Goal: Complete application form

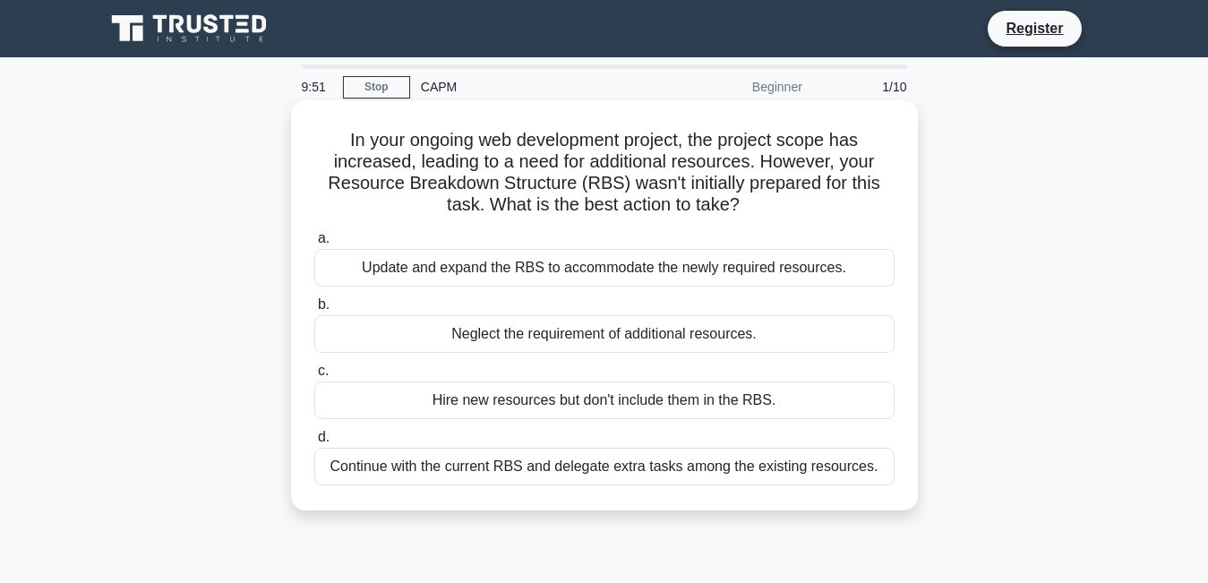
click at [543, 269] on div "Update and expand the RBS to accommodate the newly required resources." at bounding box center [604, 268] width 580 height 38
click at [314, 245] on input "a. Update and expand the RBS to accommodate the newly required resources." at bounding box center [314, 239] width 0 height 12
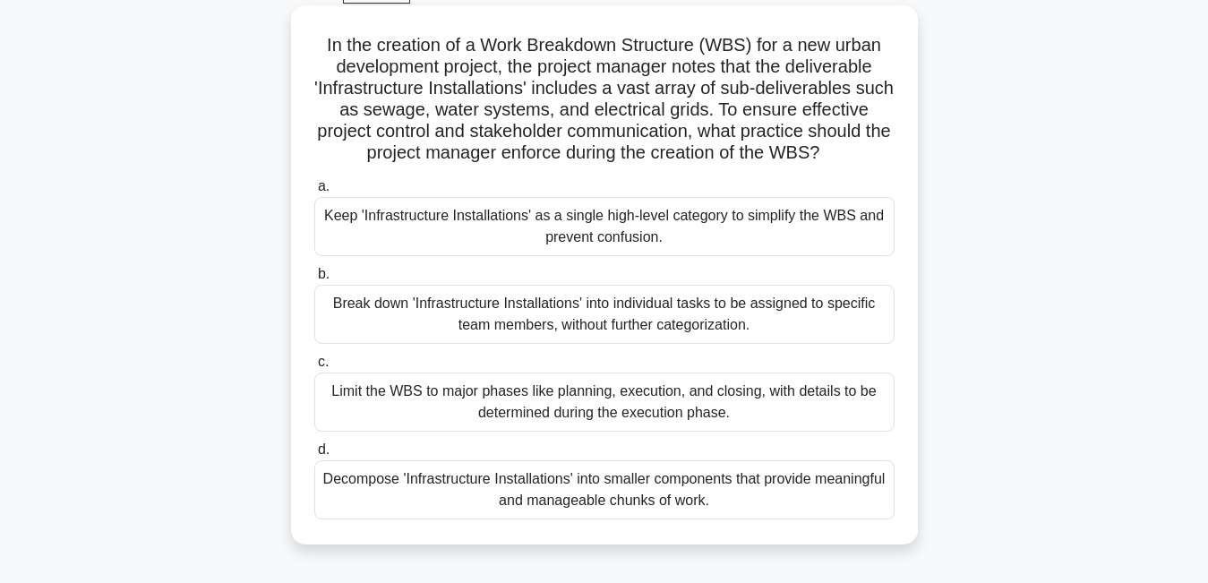
scroll to position [106, 0]
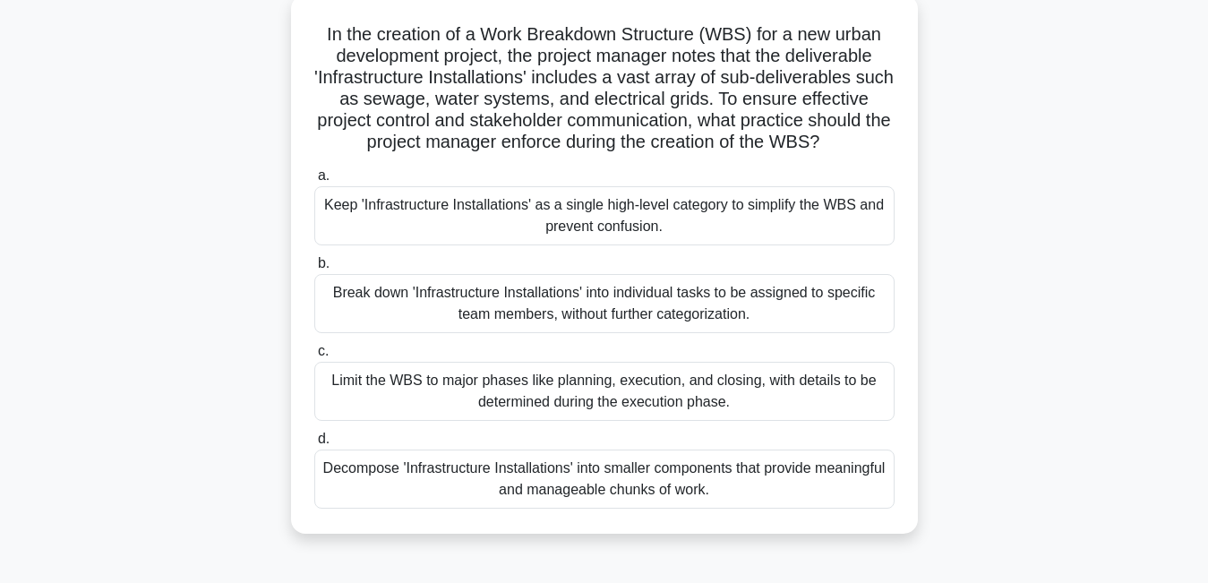
click at [526, 228] on div "Keep 'Infrastructure Installations' as a single high-level category to simplify…" at bounding box center [604, 215] width 580 height 59
click at [314, 182] on input "a. Keep 'Infrastructure Installations' as a single high-level category to simpl…" at bounding box center [314, 176] width 0 height 12
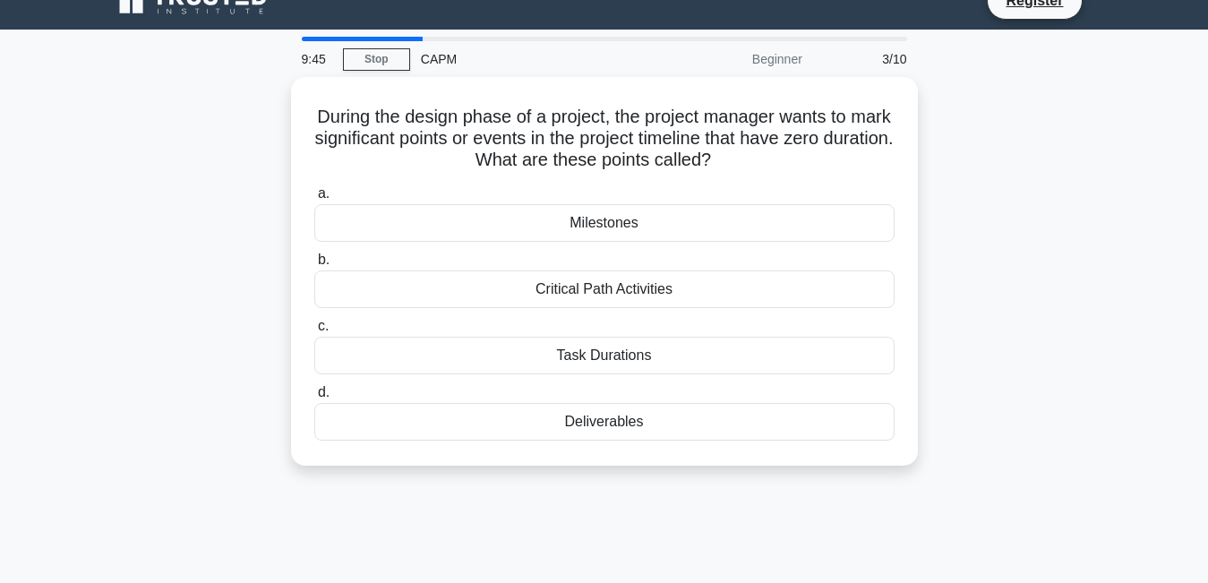
scroll to position [0, 0]
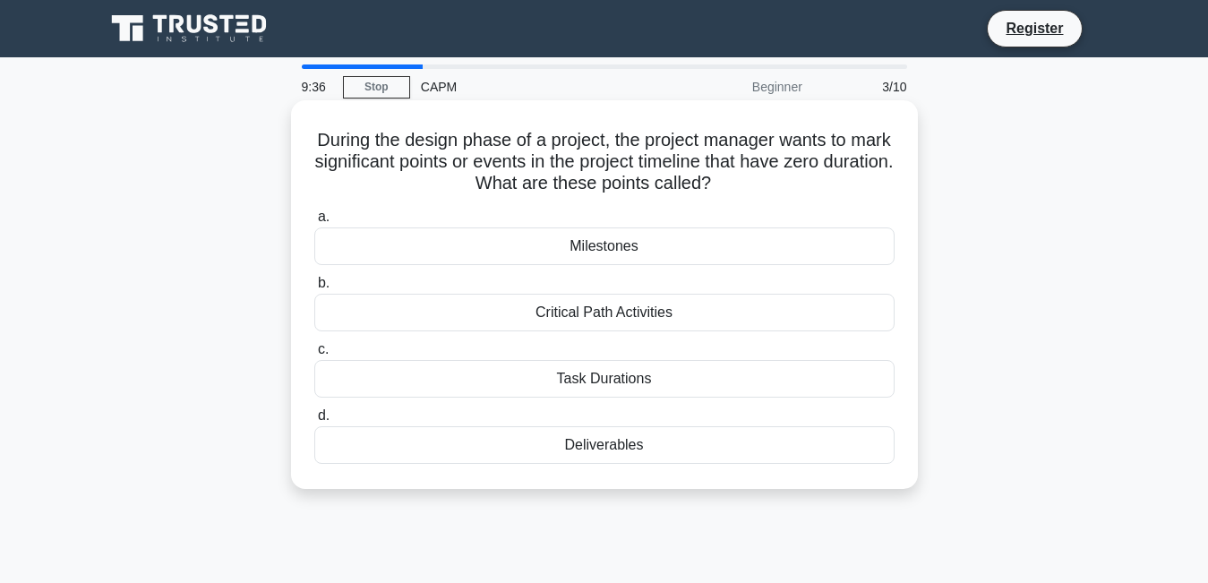
click at [563, 253] on div "Milestones" at bounding box center [604, 246] width 580 height 38
click at [314, 223] on input "a. Milestones" at bounding box center [314, 217] width 0 height 12
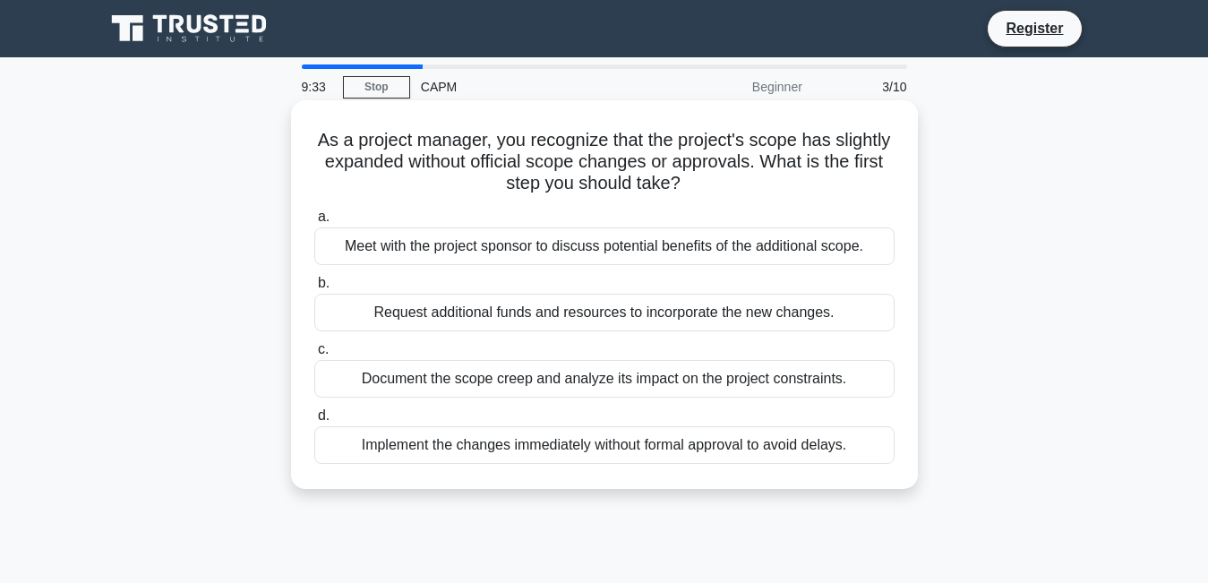
click at [557, 242] on div "Meet with the project sponsor to discuss potential benefits of the additional s…" at bounding box center [604, 246] width 580 height 38
click at [314, 223] on input "a. Meet with the project sponsor to discuss potential benefits of the additiona…" at bounding box center [314, 217] width 0 height 12
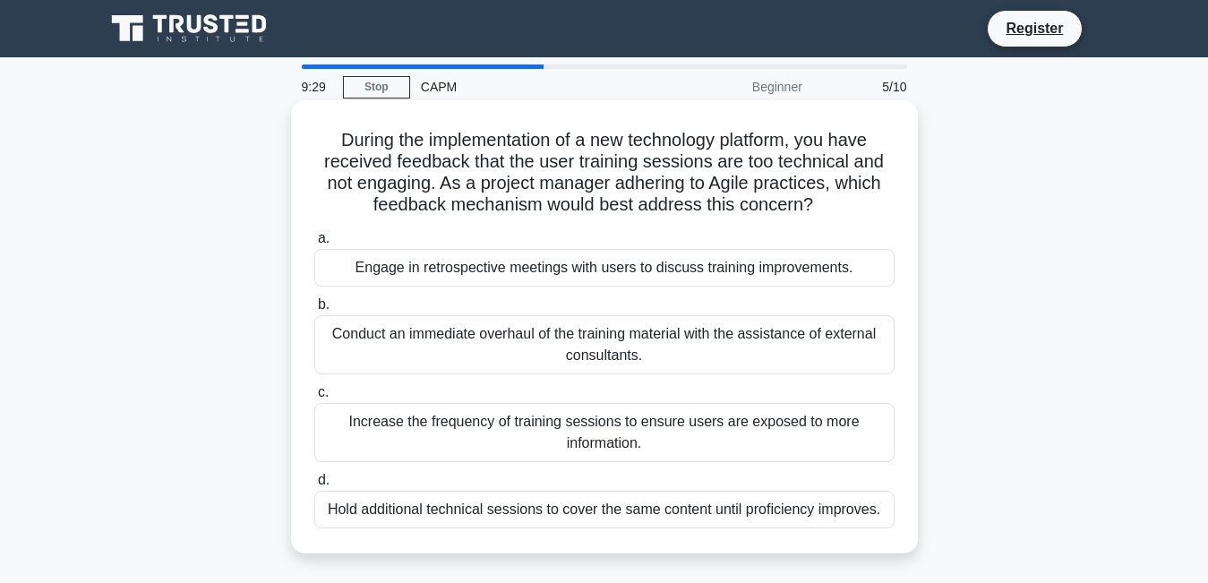
click at [553, 265] on div "Engage in retrospective meetings with users to discuss training improvements." at bounding box center [604, 268] width 580 height 38
click at [314, 245] on input "a. Engage in retrospective meetings with users to discuss training improvements." at bounding box center [314, 239] width 0 height 12
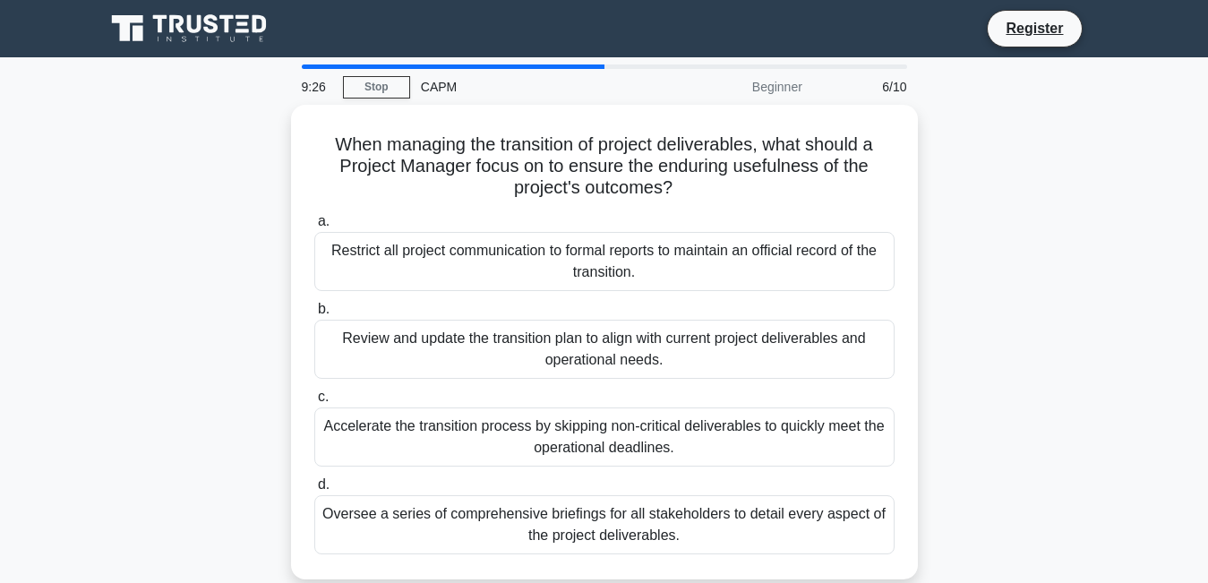
click at [553, 265] on div "Restrict all project communication to formal reports to maintain an official re…" at bounding box center [604, 261] width 580 height 59
click at [314, 227] on input "a. Restrict all project communication to formal reports to maintain an official…" at bounding box center [314, 222] width 0 height 12
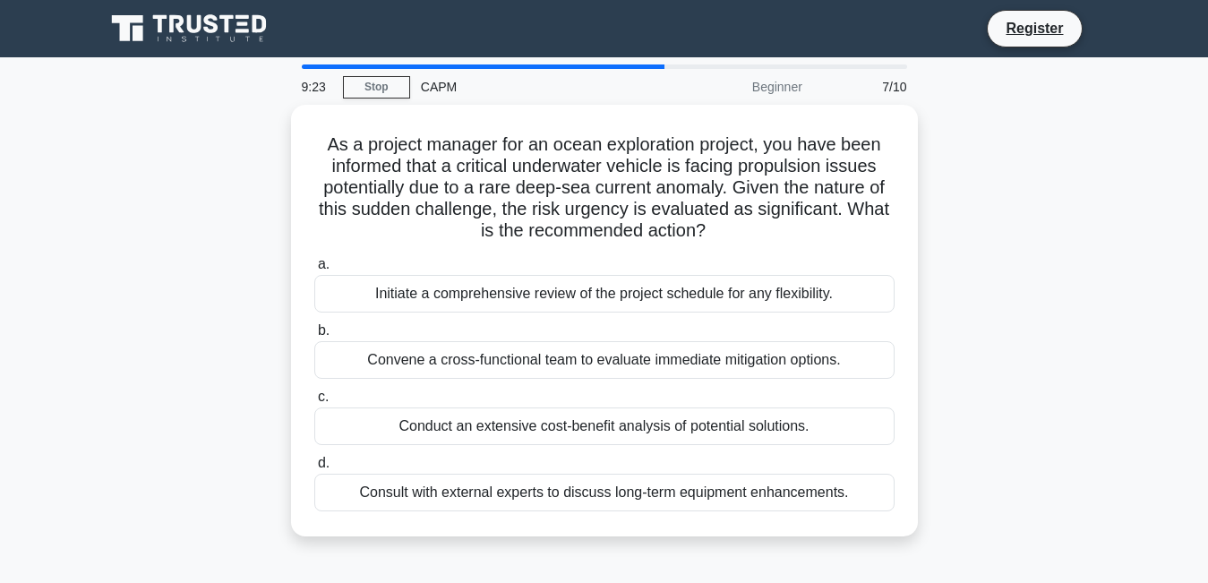
click at [553, 265] on label "a. Initiate a comprehensive review of the project schedule for any flexibility." at bounding box center [604, 282] width 580 height 59
click at [314, 265] on input "a. Initiate a comprehensive review of the project schedule for any flexibility." at bounding box center [314, 265] width 0 height 12
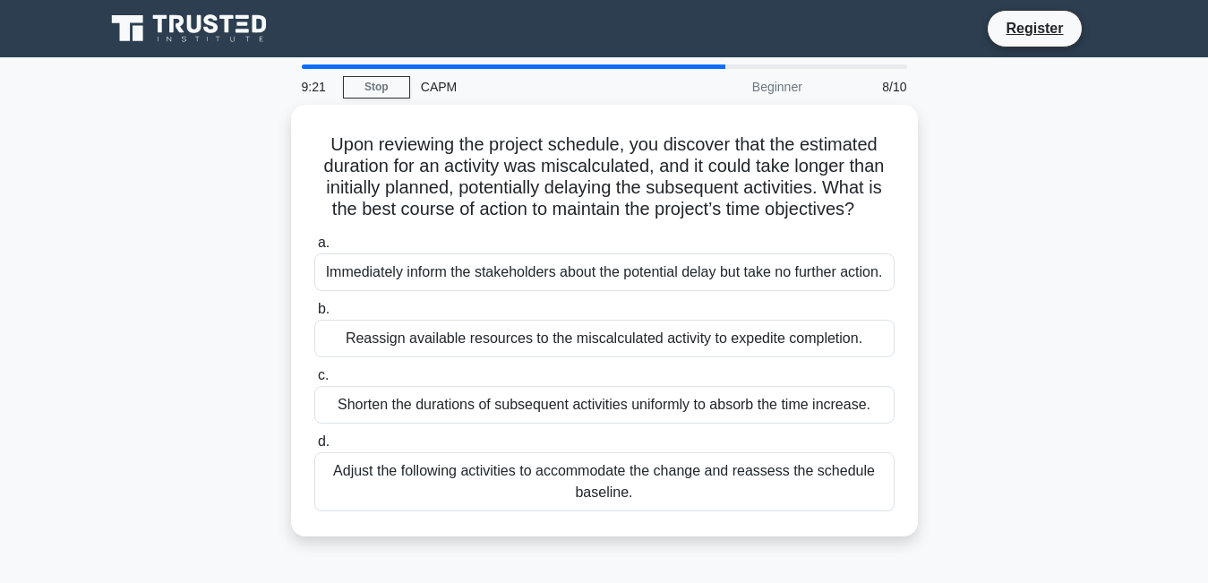
click at [553, 266] on div "Immediately inform the stakeholders about the potential delay but take no furth…" at bounding box center [604, 272] width 580 height 38
click at [314, 249] on input "a. Immediately inform the stakeholders about the potential delay but take no fu…" at bounding box center [314, 243] width 0 height 12
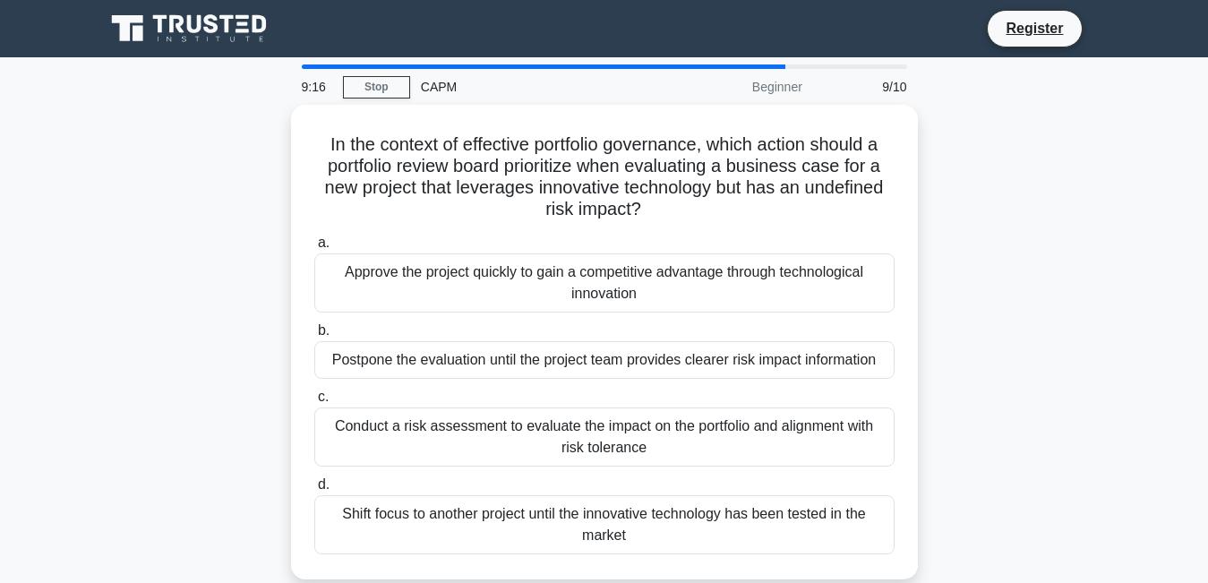
click at [553, 266] on div "Approve the project quickly to gain a competitive advantage through technologic…" at bounding box center [604, 282] width 580 height 59
click at [314, 249] on input "a. Approve the project quickly to gain a competitive advantage through technolo…" at bounding box center [314, 243] width 0 height 12
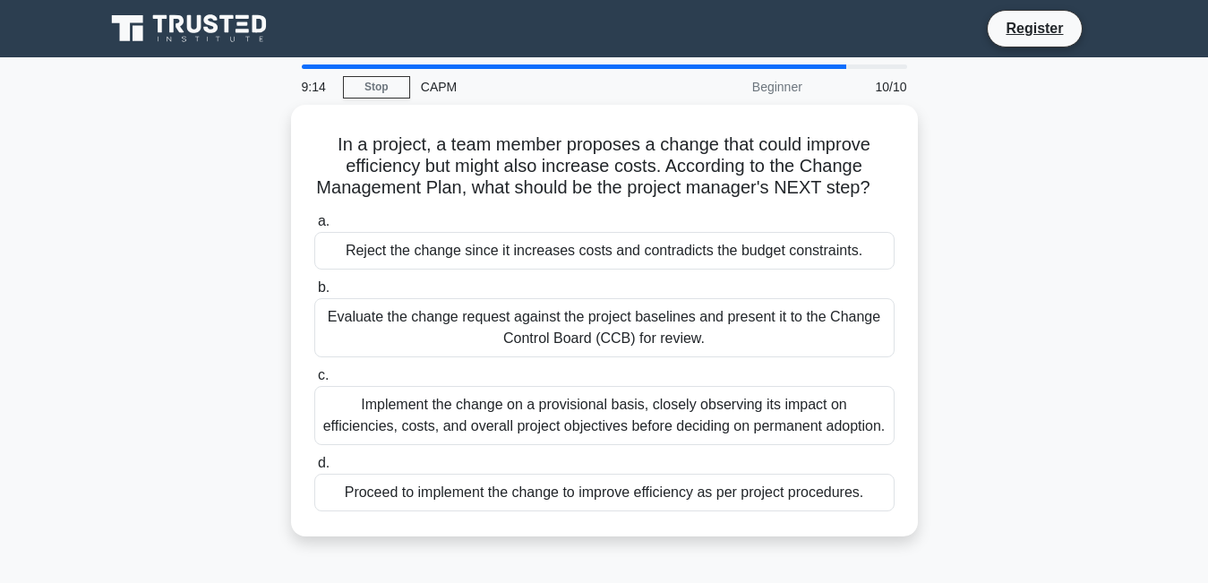
click at [553, 266] on div "Reject the change since it increases costs and contradicts the budget constrain…" at bounding box center [604, 251] width 580 height 38
click at [314, 227] on input "a. Reject the change since it increases costs and contradicts the budget constr…" at bounding box center [314, 222] width 0 height 12
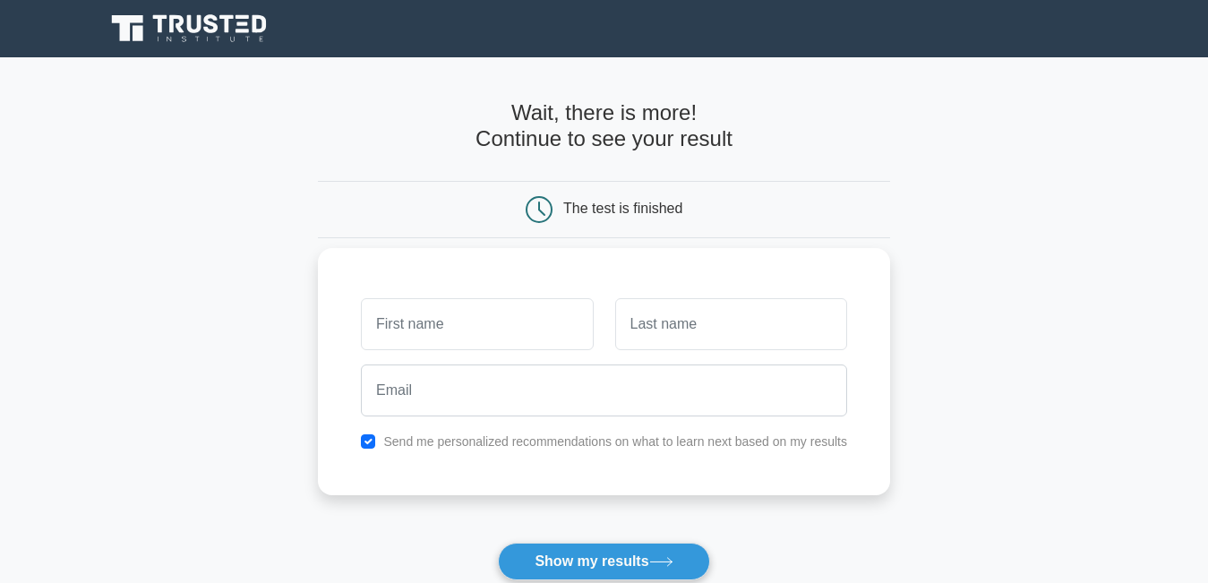
type input "s"
type input "Sibusiso"
click at [640, 317] on input "text" at bounding box center [731, 324] width 232 height 52
type input "Sibeko"
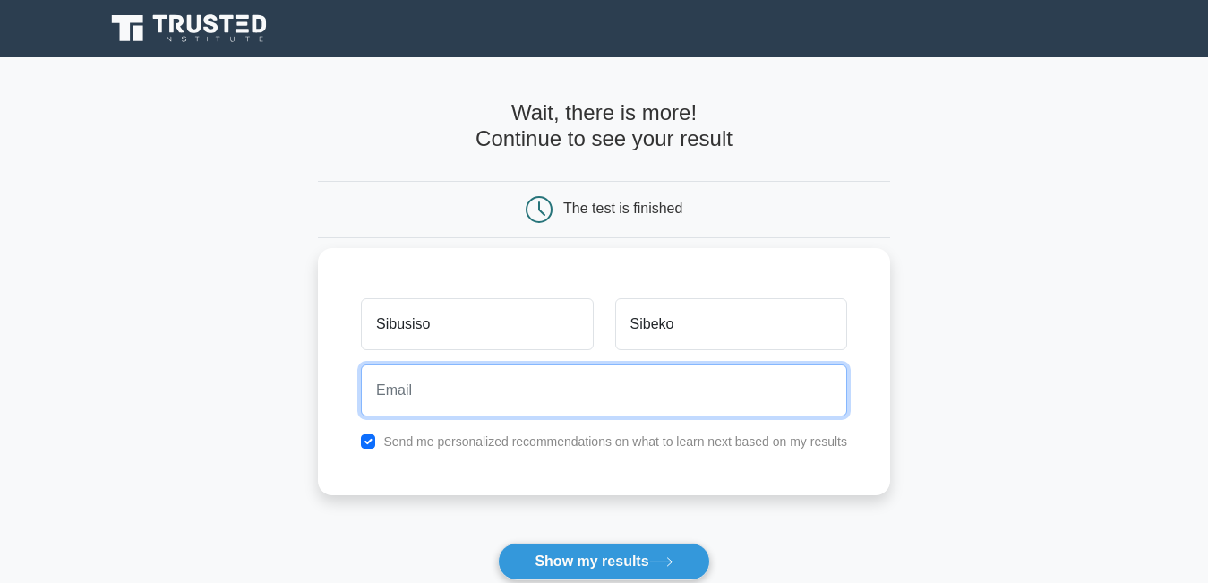
click at [558, 382] on input "email" at bounding box center [604, 391] width 486 height 52
type input "[EMAIL_ADDRESS][DOMAIN_NAME]"
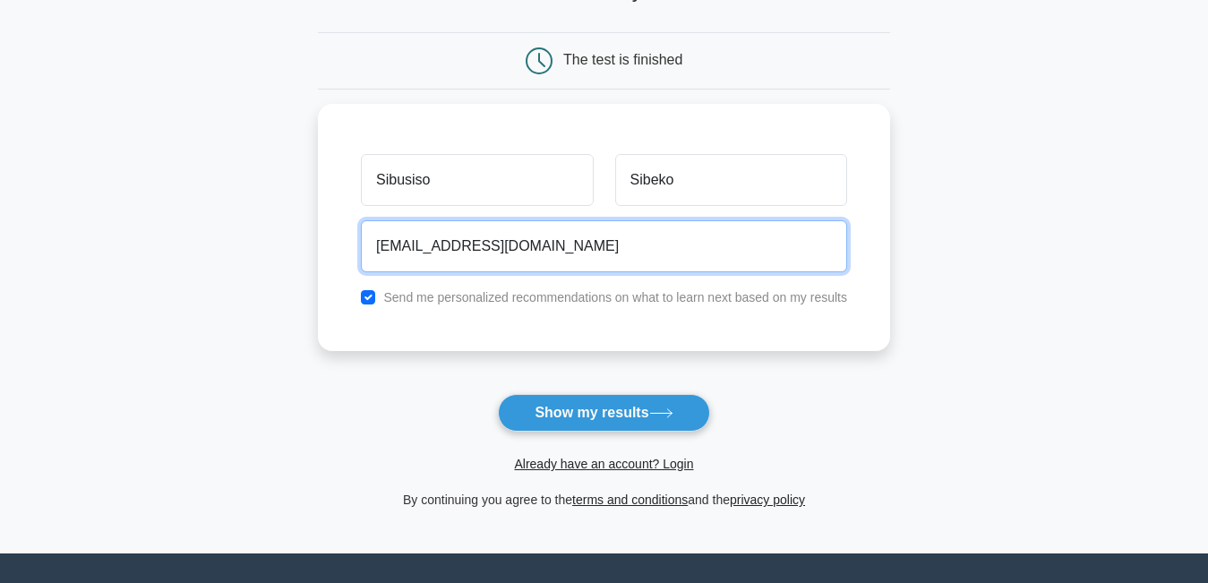
scroll to position [150, 0]
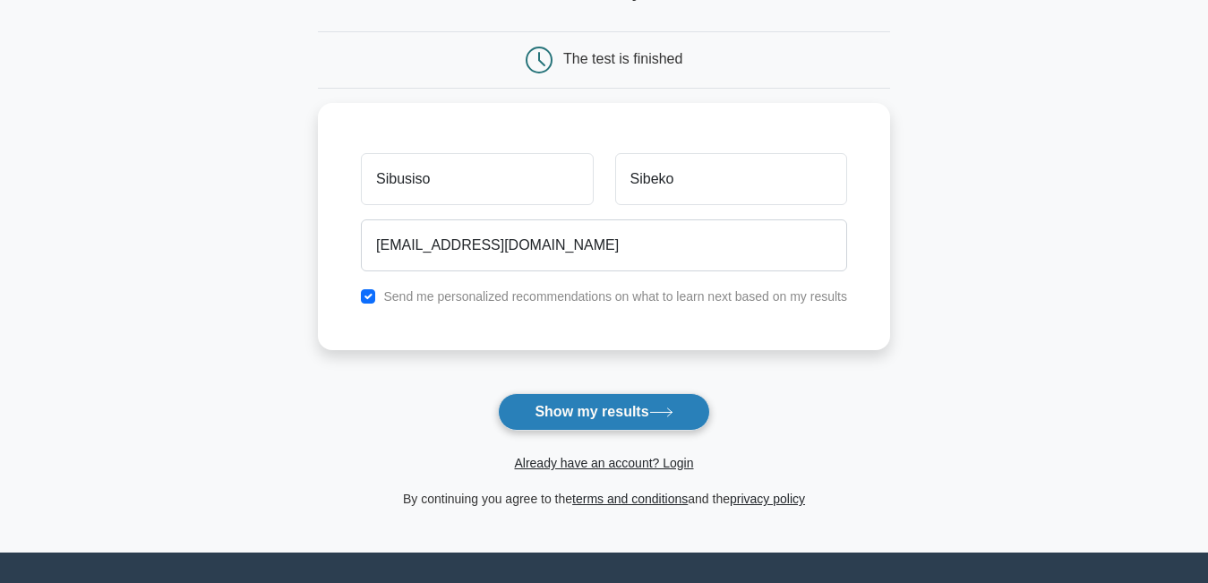
click at [573, 412] on button "Show my results" at bounding box center [603, 412] width 211 height 38
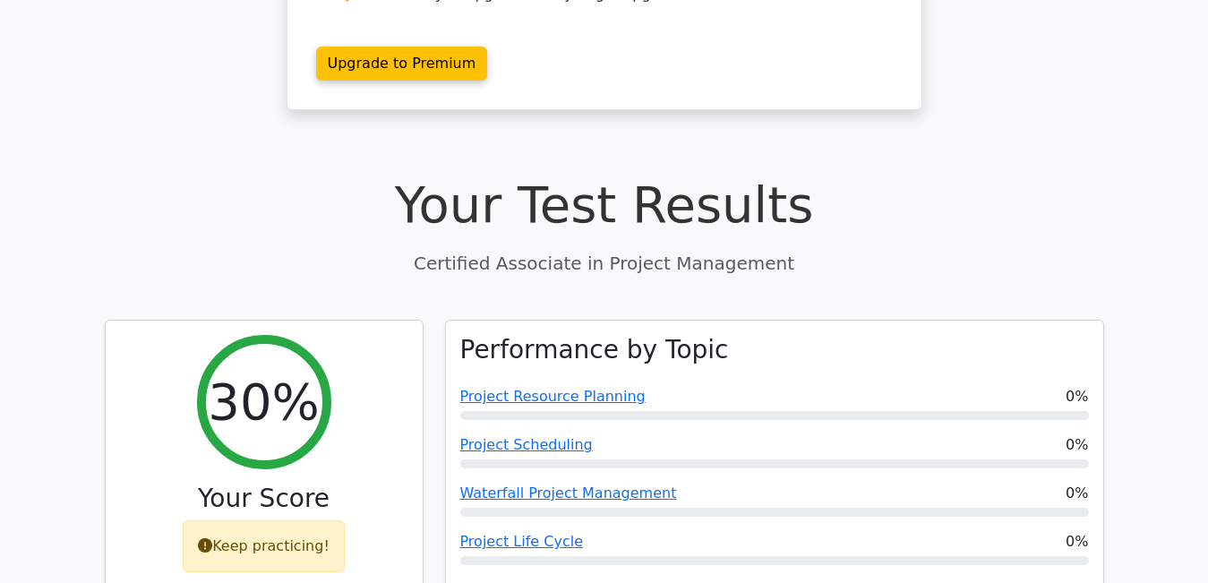
scroll to position [375, 0]
